Goal: Information Seeking & Learning: Learn about a topic

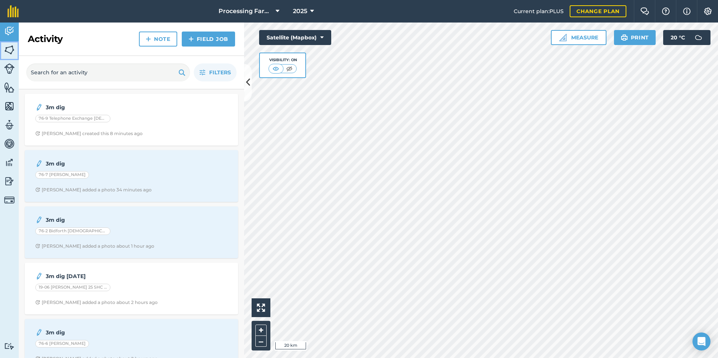
click at [14, 52] on img at bounding box center [9, 49] width 11 height 11
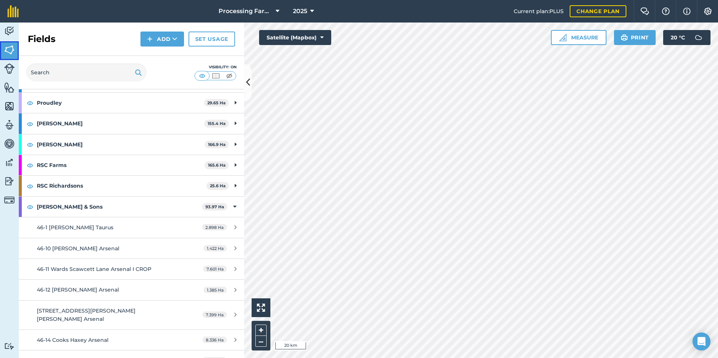
scroll to position [676, 0]
click at [70, 147] on strong "[PERSON_NAME]" at bounding box center [121, 145] width 168 height 20
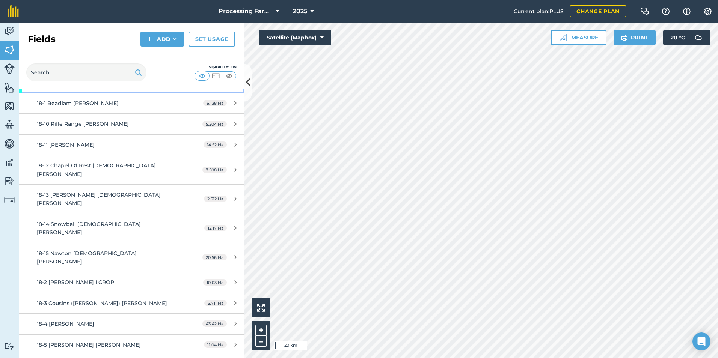
scroll to position [751, 0]
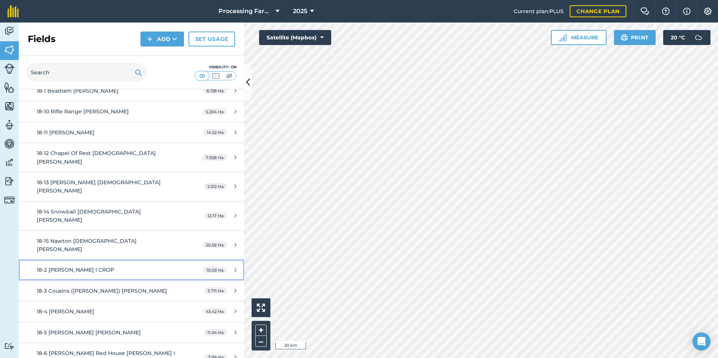
click at [88, 267] on span "18-2 [PERSON_NAME] I CROP" at bounding box center [75, 270] width 77 height 7
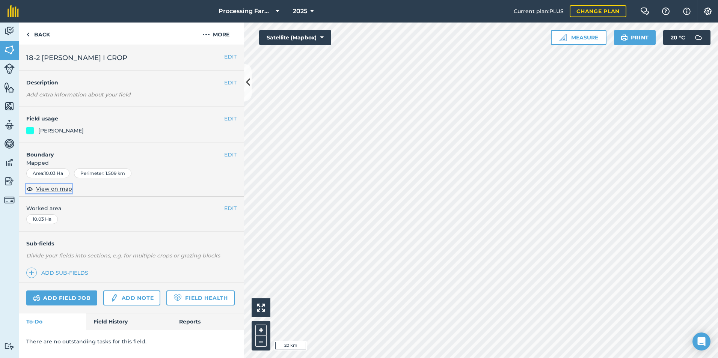
click at [47, 187] on span "View on map" at bounding box center [54, 189] width 36 height 8
click at [483, 358] on html "Processing Farms 2025 Current plan : PLUS Change plan Farm Chat Help Info Setti…" at bounding box center [359, 179] width 718 height 358
click at [550, 18] on div "Processing Farms 2025 Current plan : PLUS Change plan Farm Chat Help Info Setti…" at bounding box center [359, 179] width 718 height 358
click at [466, 358] on html "Processing Farms 2025 Current plan : PLUS Change plan Farm Chat Help Info Setti…" at bounding box center [359, 179] width 718 height 358
click at [718, 208] on html "Processing Farms 2025 Current plan : PLUS Change plan Farm Chat Help Info Setti…" at bounding box center [359, 179] width 718 height 358
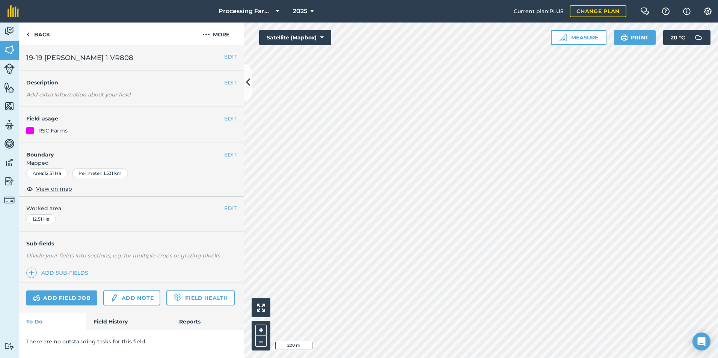
click at [711, 183] on div at bounding box center [481, 191] width 474 height 336
click at [46, 35] on link "Back" at bounding box center [38, 34] width 39 height 22
click at [718, 100] on html "Processing Farms 2025 Current plan : PLUS Change plan Farm Chat Help Info Setti…" at bounding box center [359, 179] width 718 height 358
click at [46, 34] on link "Back" at bounding box center [38, 34] width 39 height 22
click at [39, 32] on link "Back" at bounding box center [38, 34] width 39 height 22
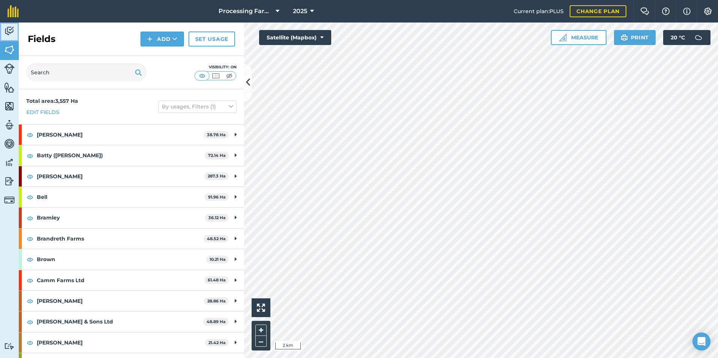
click at [10, 34] on img at bounding box center [9, 31] width 11 height 11
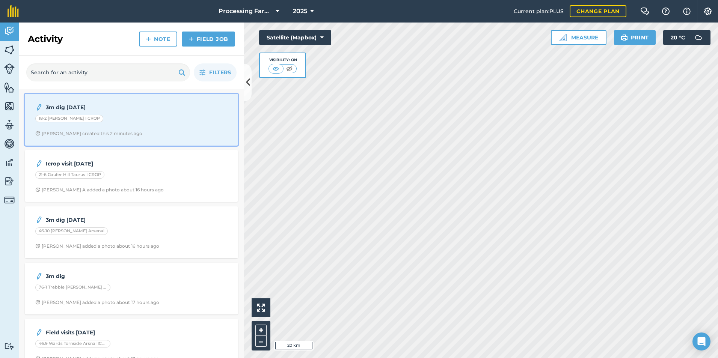
click at [117, 113] on div "3m dig 12/8/25 18-2 Charlesworth Brooke I CROP Lucy B created this 2 minutes ago" at bounding box center [131, 119] width 204 height 43
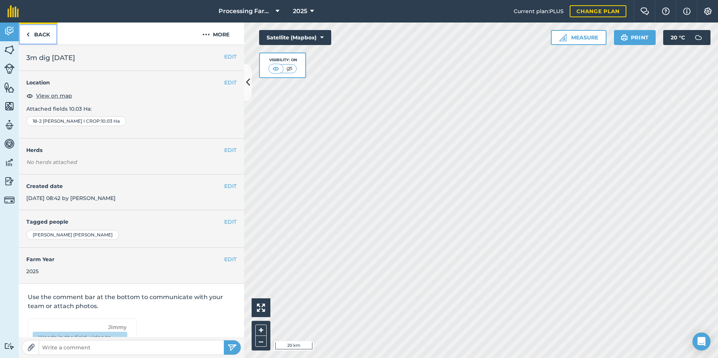
click at [44, 34] on link "Back" at bounding box center [38, 34] width 39 height 22
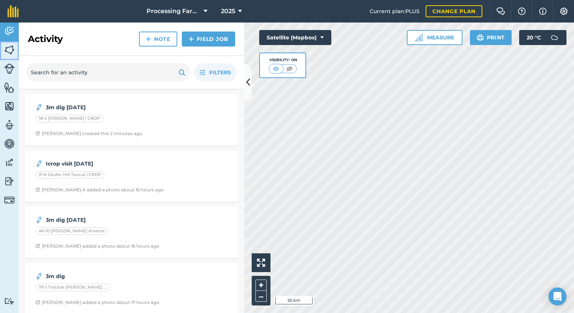
click at [13, 49] on img at bounding box center [9, 49] width 11 height 11
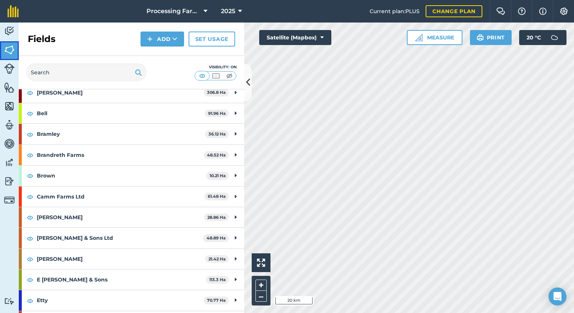
scroll to position [92, 0]
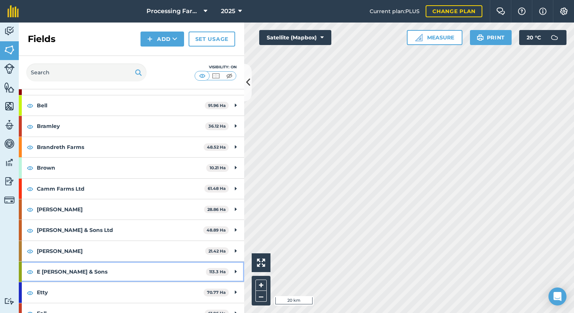
click at [81, 269] on strong "E [PERSON_NAME] & Sons" at bounding box center [121, 272] width 169 height 20
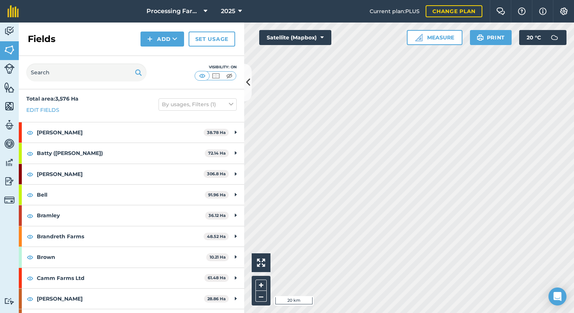
scroll to position [0, 0]
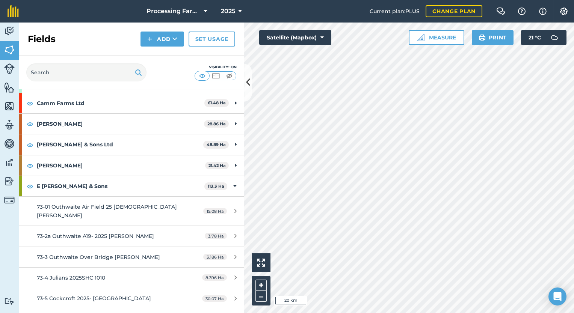
scroll to position [187, 0]
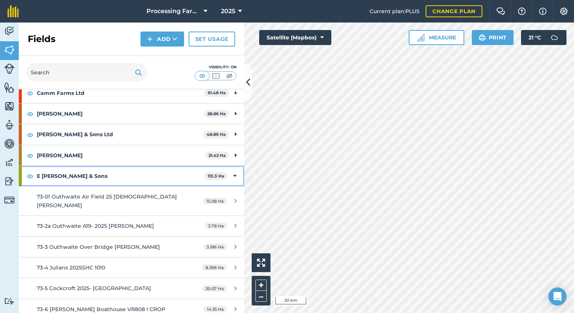
click at [123, 176] on strong "E [PERSON_NAME] & Sons" at bounding box center [121, 176] width 168 height 20
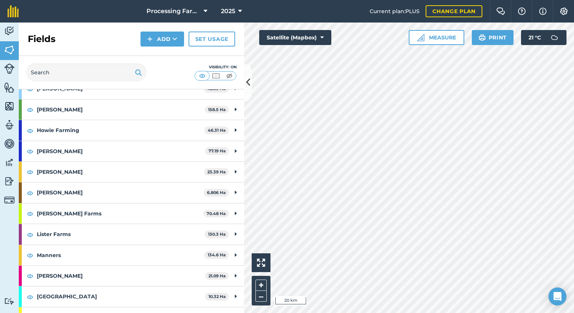
scroll to position [409, 0]
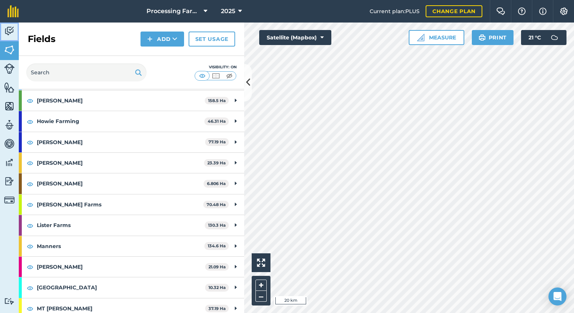
click at [9, 35] on img at bounding box center [9, 31] width 11 height 11
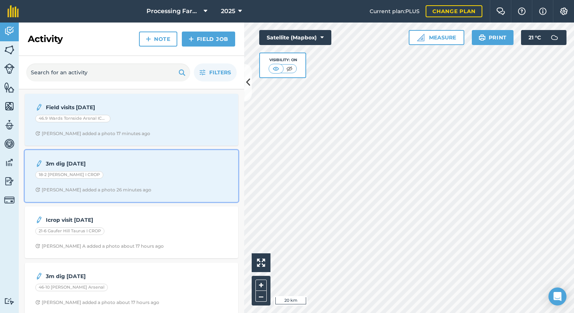
click at [171, 171] on div "3m dig 12/8/25 18-2 Charlesworth Brooke I CROP Lucy B added a photo 26 minutes …" at bounding box center [131, 176] width 204 height 43
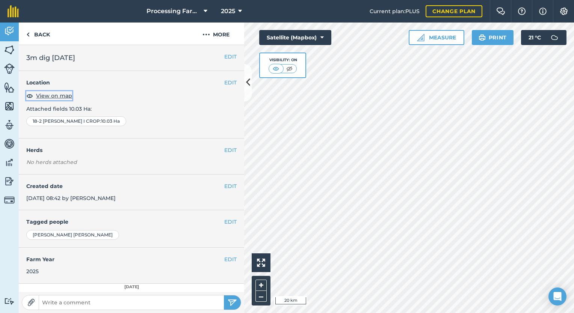
click at [60, 96] on span "View on map" at bounding box center [54, 96] width 36 height 8
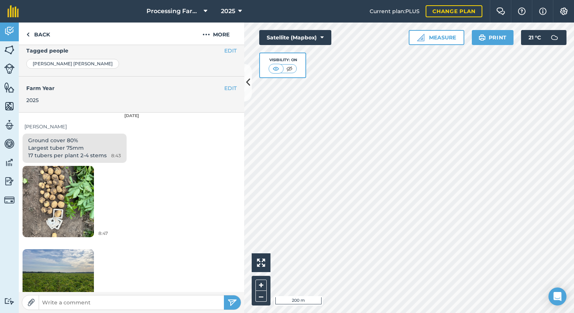
scroll to position [193, 0]
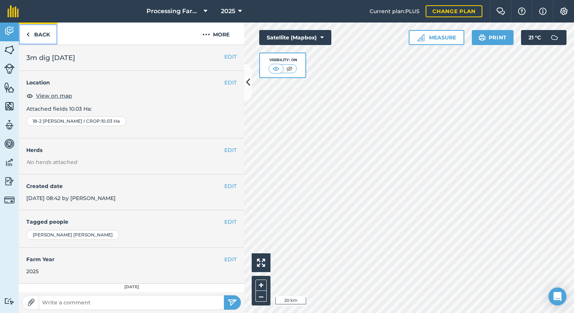
click at [44, 36] on link "Back" at bounding box center [38, 34] width 39 height 22
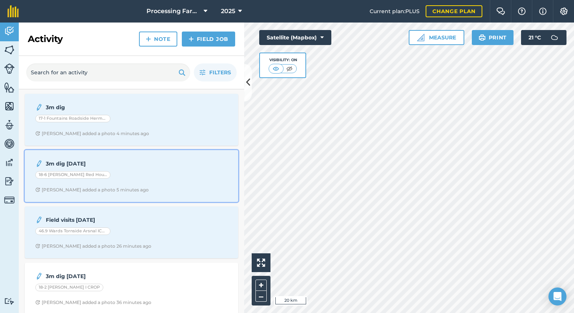
click at [128, 176] on div "18-6 [PERSON_NAME] Red House [PERSON_NAME] I CROP" at bounding box center [131, 176] width 192 height 10
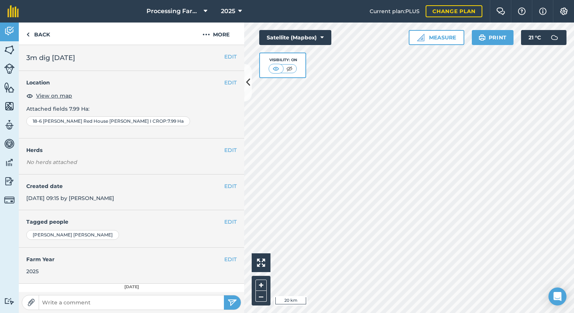
scroll to position [69, 0]
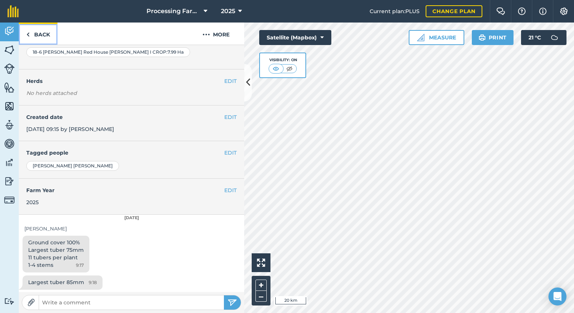
click at [44, 30] on link "Back" at bounding box center [38, 34] width 39 height 22
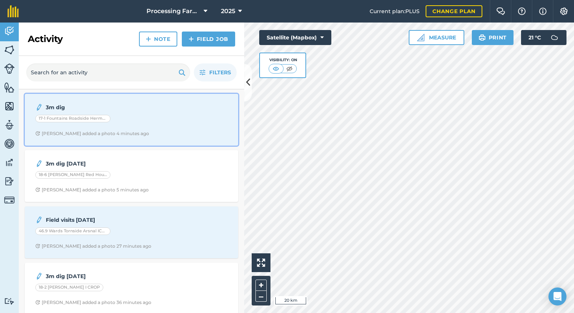
click at [169, 111] on div "3m dig" at bounding box center [131, 107] width 192 height 9
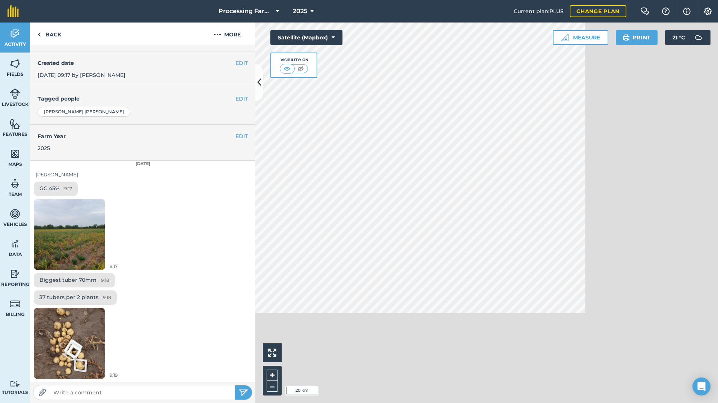
scroll to position [122, 0]
